Goal: Information Seeking & Learning: Check status

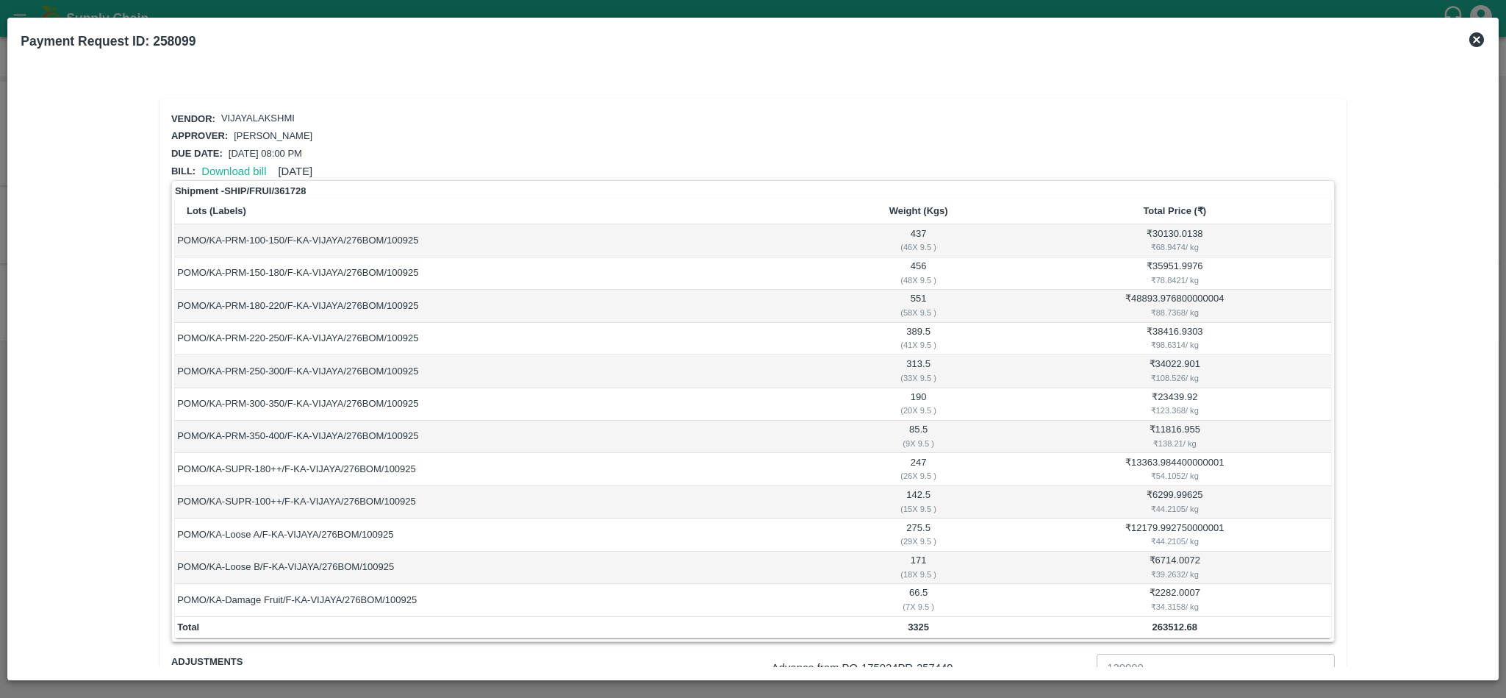
scroll to position [141, 0]
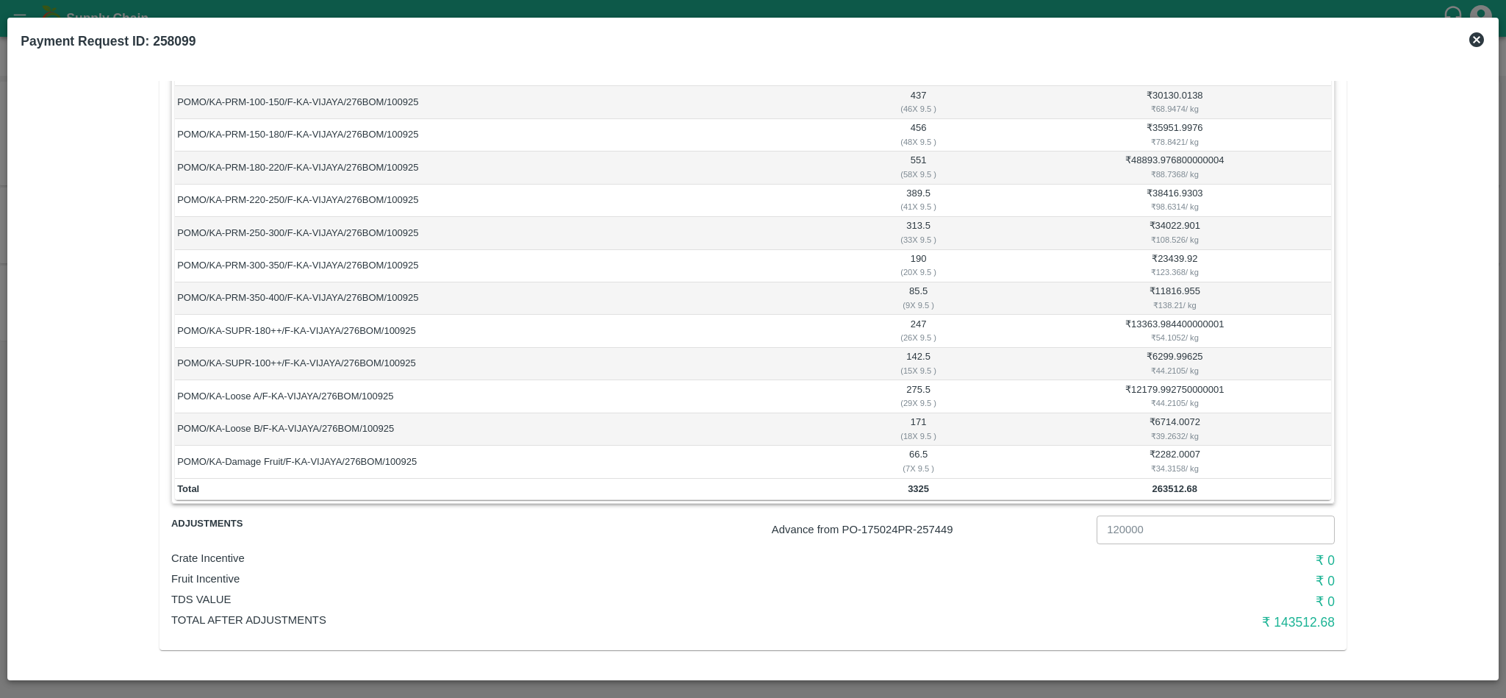
click at [948, 523] on p "Advance from PO- 175024 PR- 257449" at bounding box center [931, 529] width 319 height 16
copy p "257449"
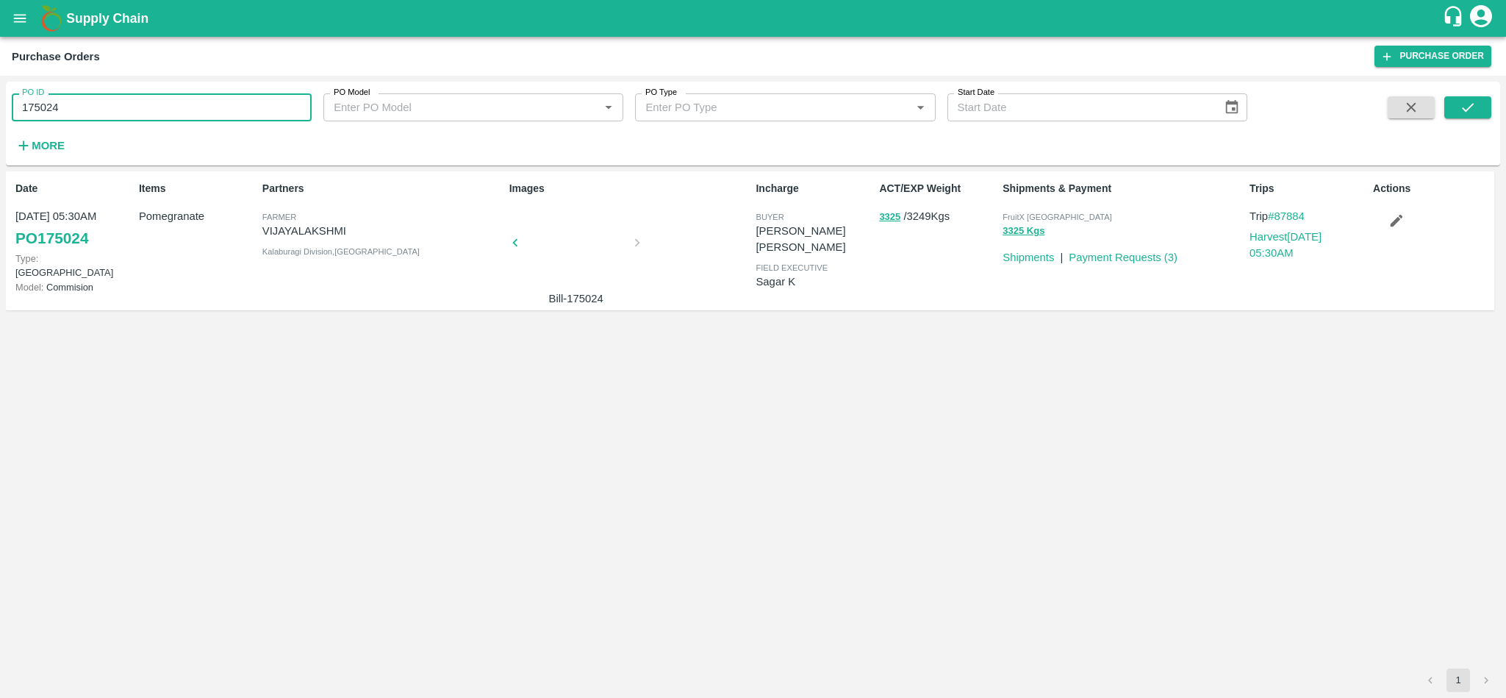
click at [175, 106] on input "175024" at bounding box center [162, 107] width 300 height 28
paste input "text"
type input "174731"
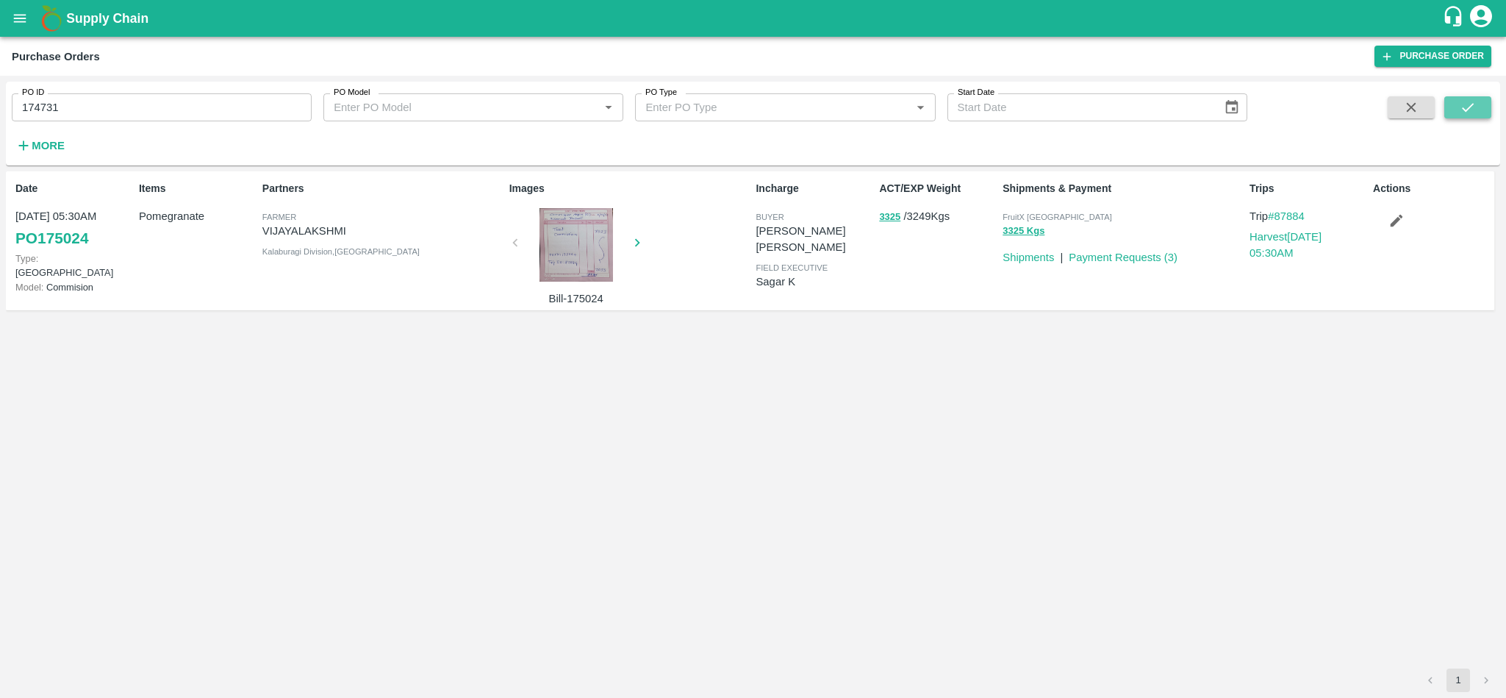
click at [1481, 108] on button "submit" at bounding box center [1468, 107] width 47 height 22
click at [1478, 101] on button "submit" at bounding box center [1468, 107] width 47 height 22
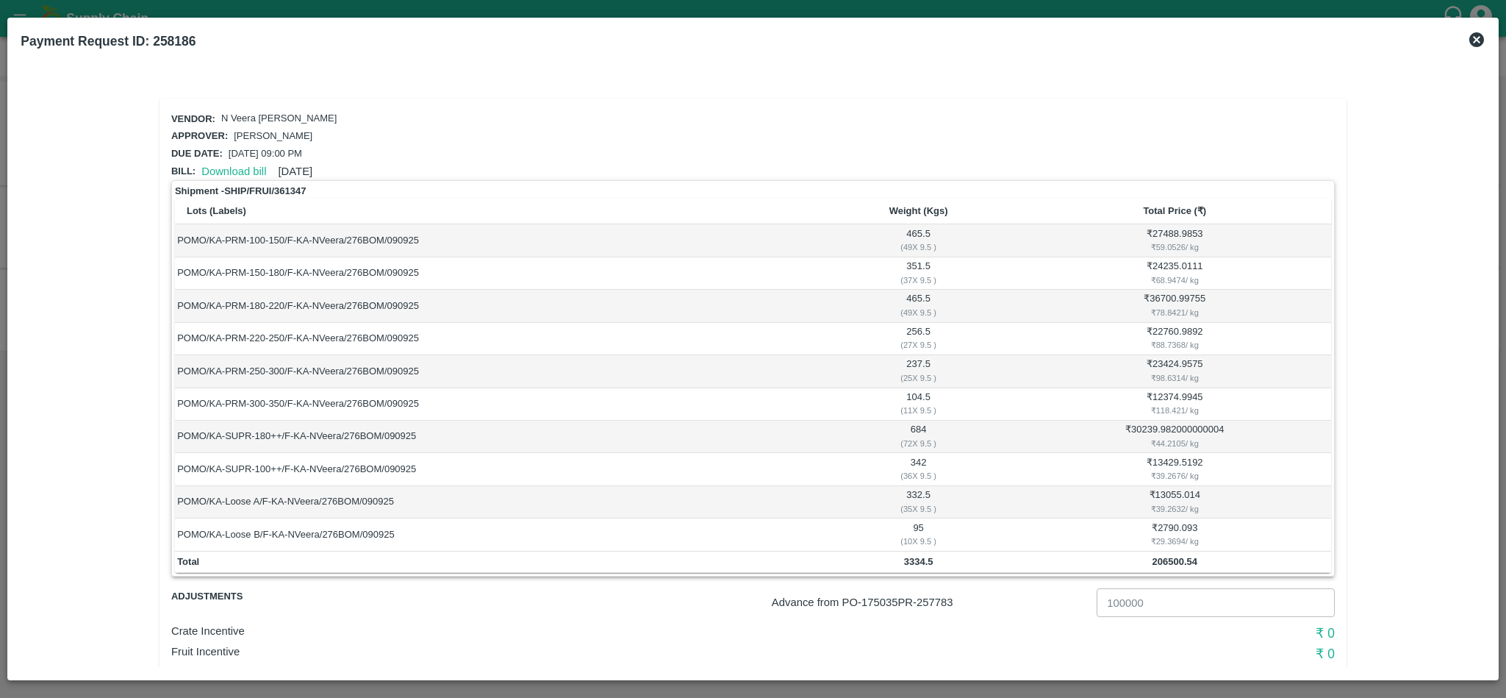
scroll to position [75, 0]
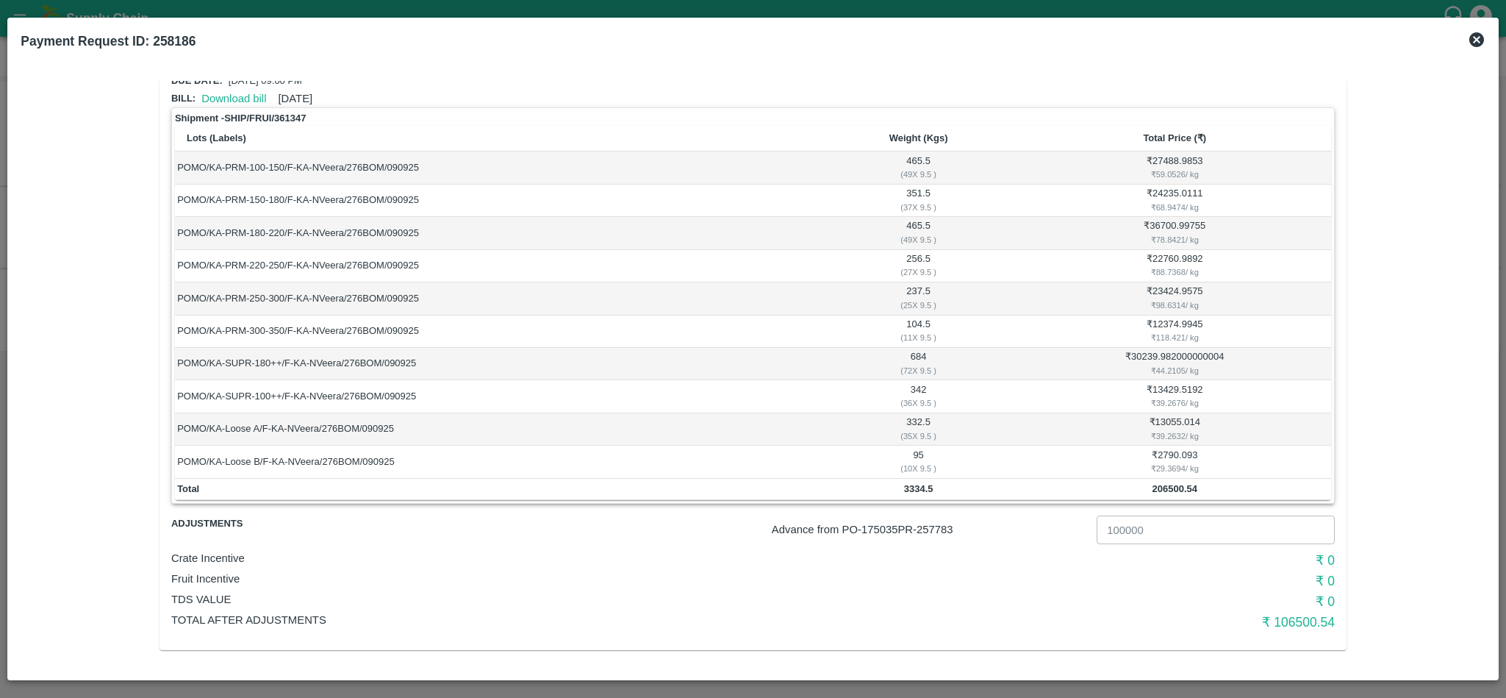
click at [935, 525] on p "Advance from PO- 175035 PR- 257783" at bounding box center [931, 529] width 319 height 16
copy p "257783"
